Goal: Information Seeking & Learning: Learn about a topic

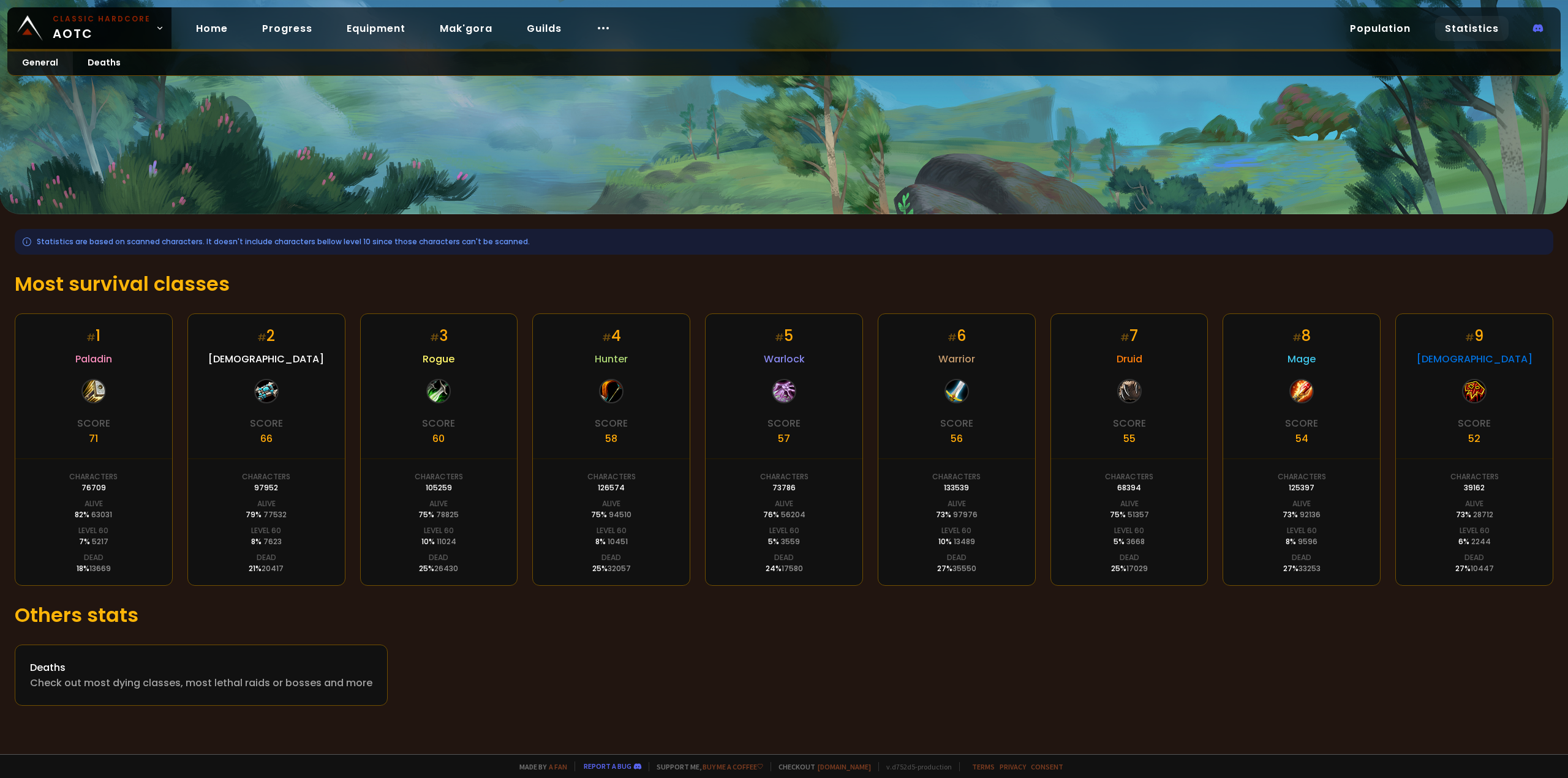
click at [781, 396] on div at bounding box center [784, 391] width 25 height 25
click at [785, 355] on span "Warlock" at bounding box center [784, 359] width 41 height 15
click at [609, 353] on span "Hunter" at bounding box center [611, 359] width 33 height 15
click at [602, 391] on div at bounding box center [611, 391] width 25 height 25
click at [459, 22] on link "Mak'gora" at bounding box center [466, 28] width 72 height 25
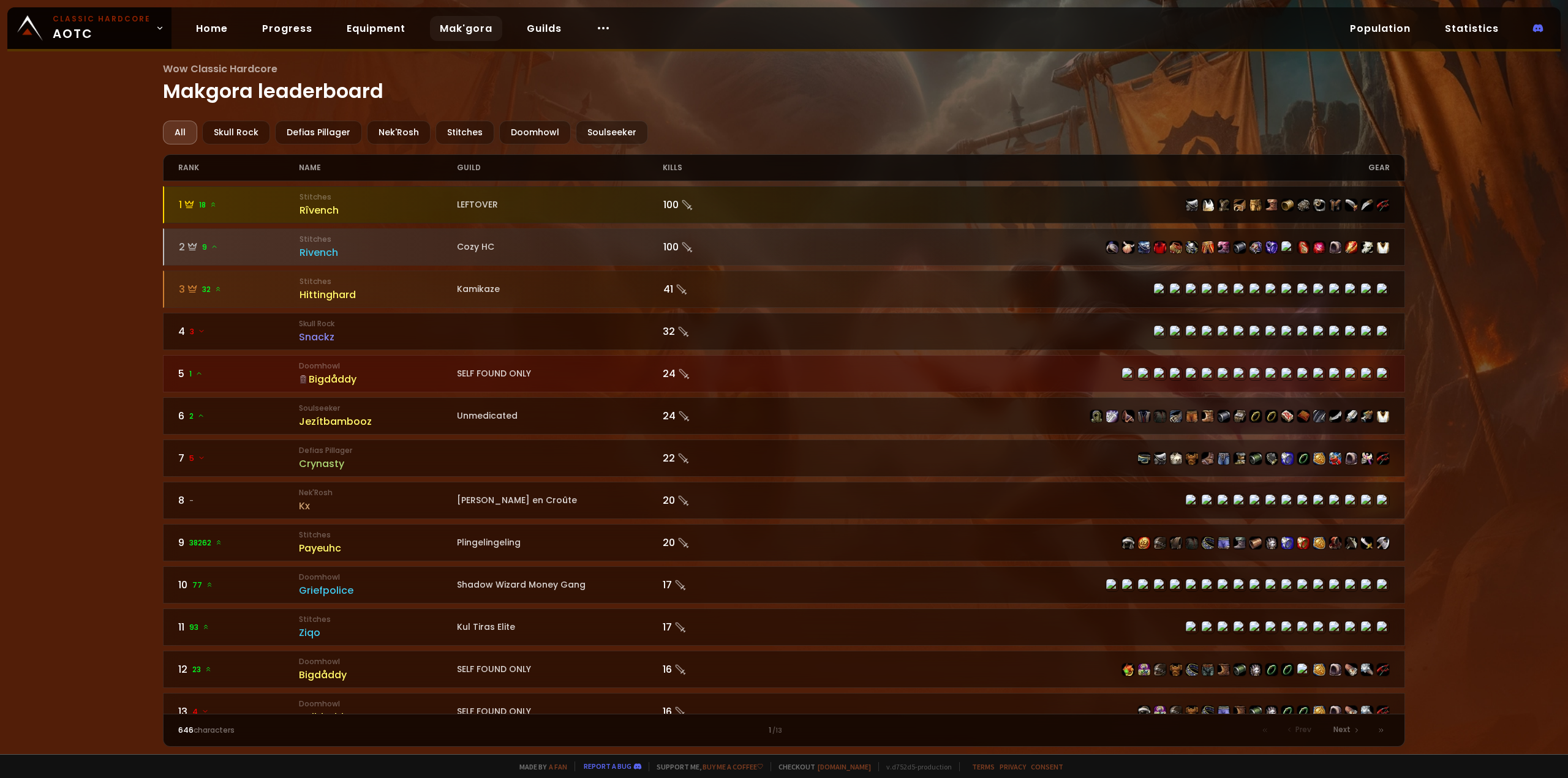
click at [305, 211] on div "Rîvench" at bounding box center [378, 210] width 158 height 15
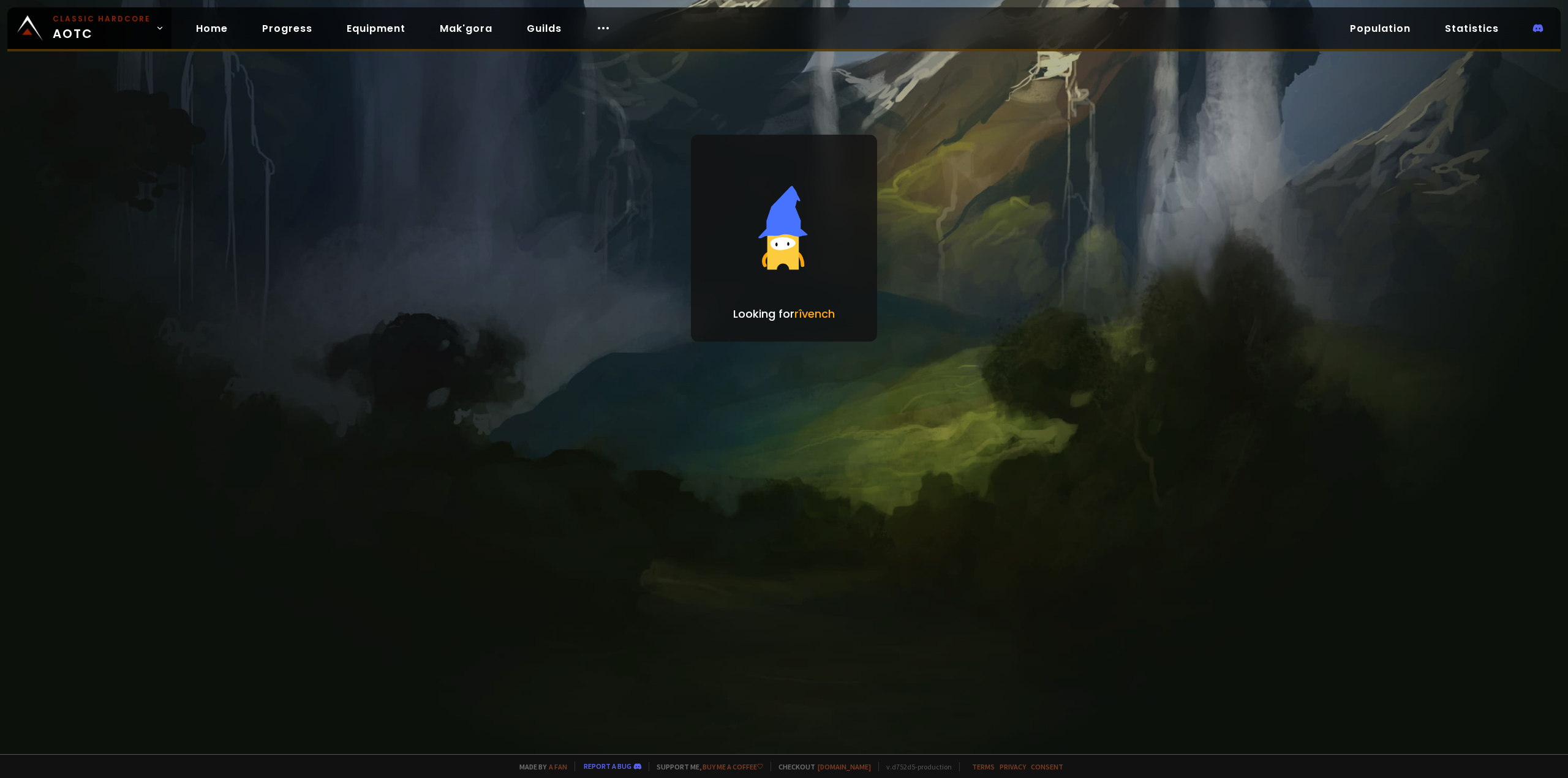
click at [307, 212] on div at bounding box center [784, 389] width 1568 height 778
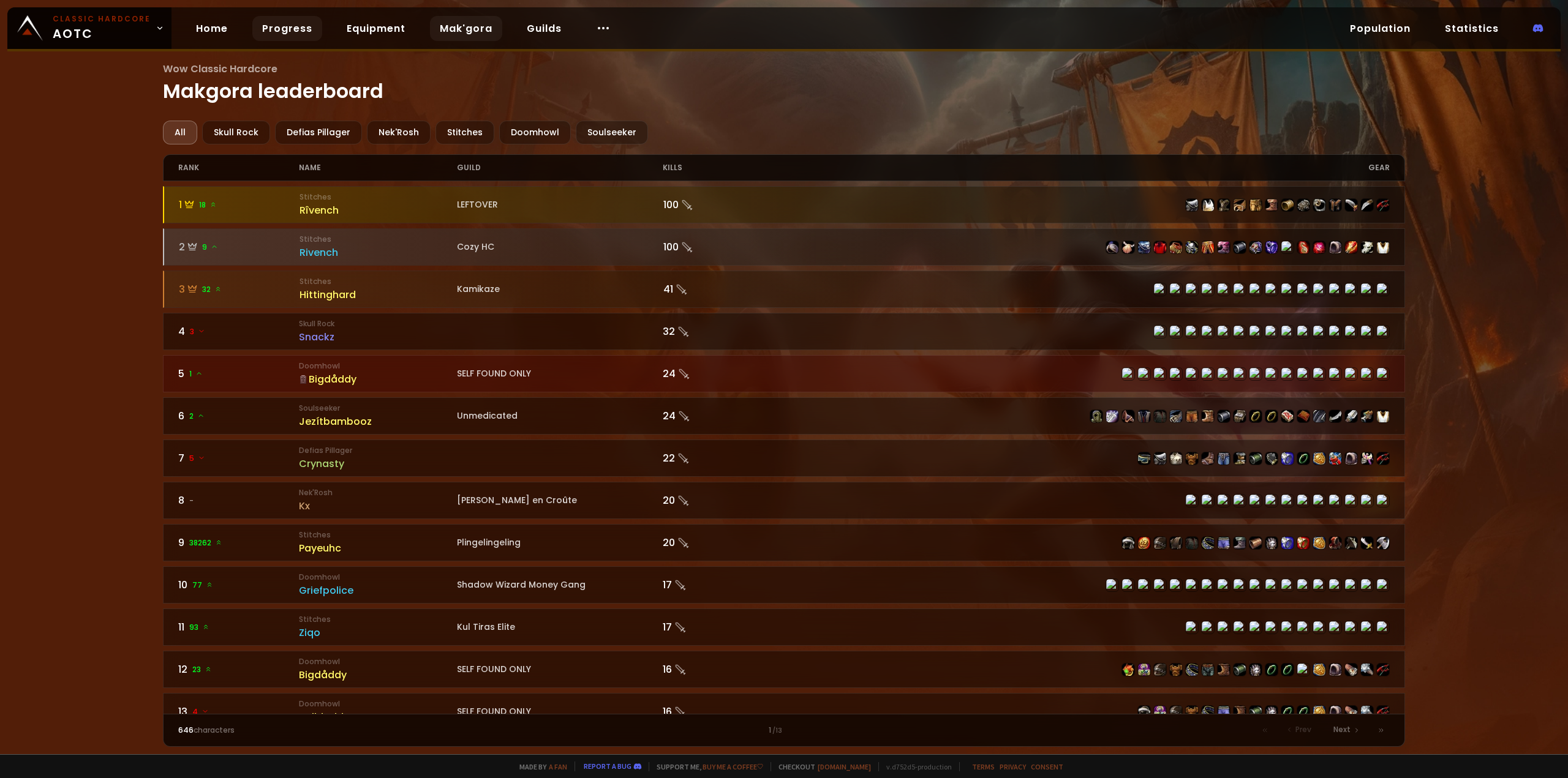
click at [293, 32] on link "Progress" at bounding box center [287, 28] width 70 height 25
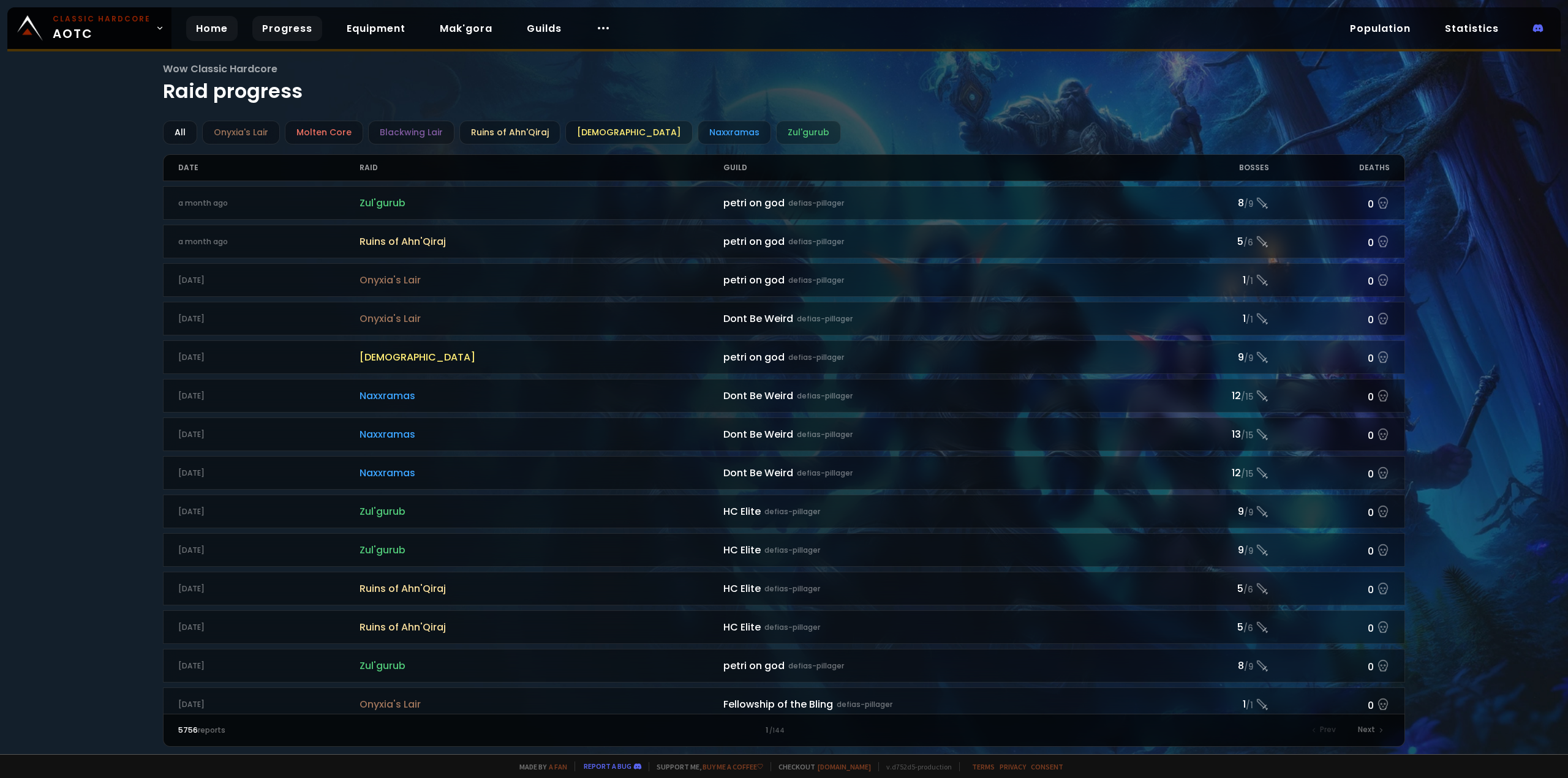
click at [201, 30] on link "Home" at bounding box center [211, 28] width 51 height 25
